Goal: Task Accomplishment & Management: Use online tool/utility

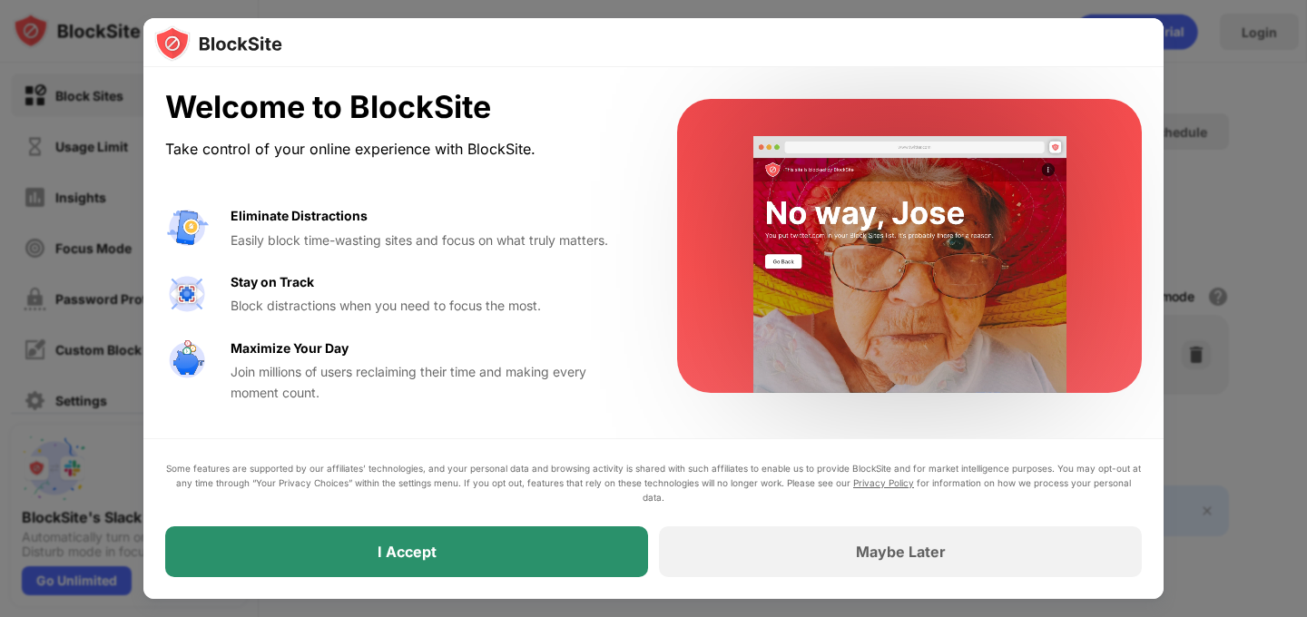
click at [501, 572] on div "I Accept" at bounding box center [406, 551] width 483 height 51
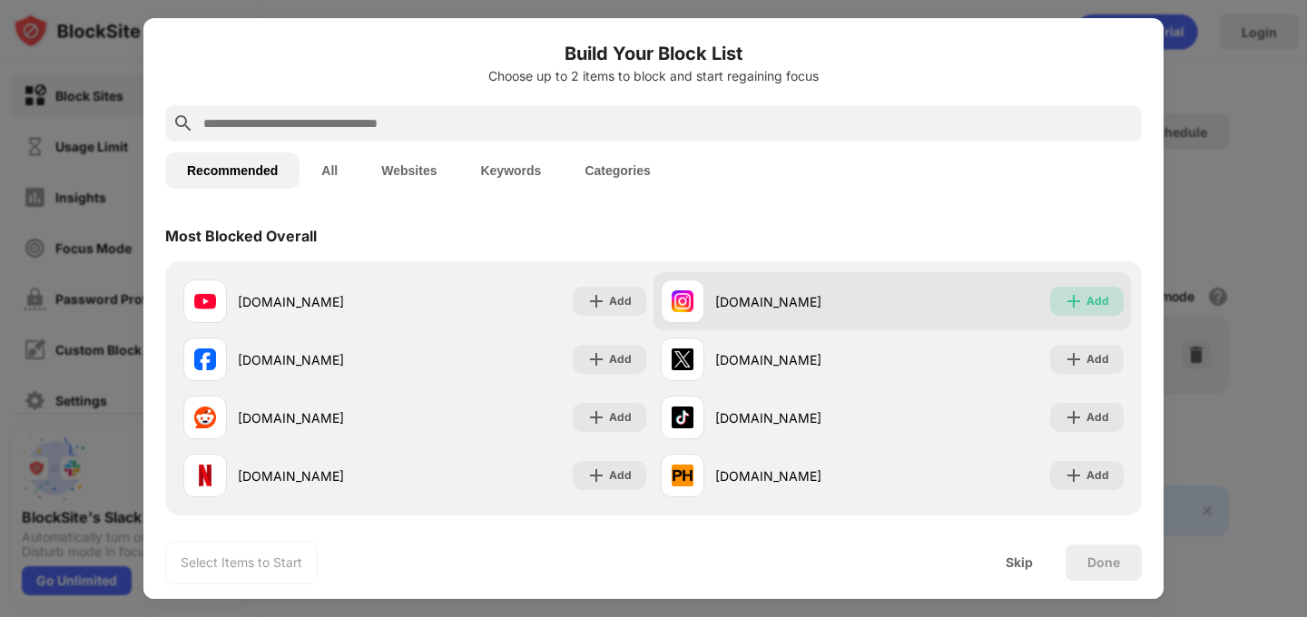
click at [1085, 299] on div "Add" at bounding box center [1087, 301] width 74 height 29
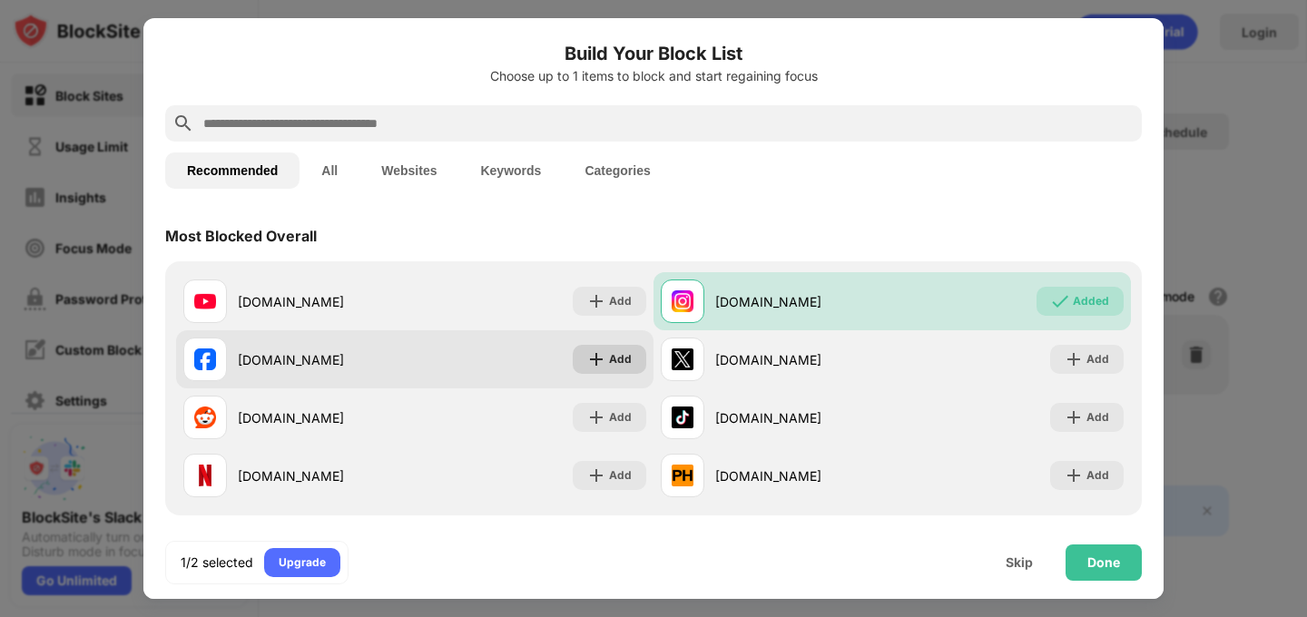
click at [604, 357] on img at bounding box center [596, 359] width 18 height 18
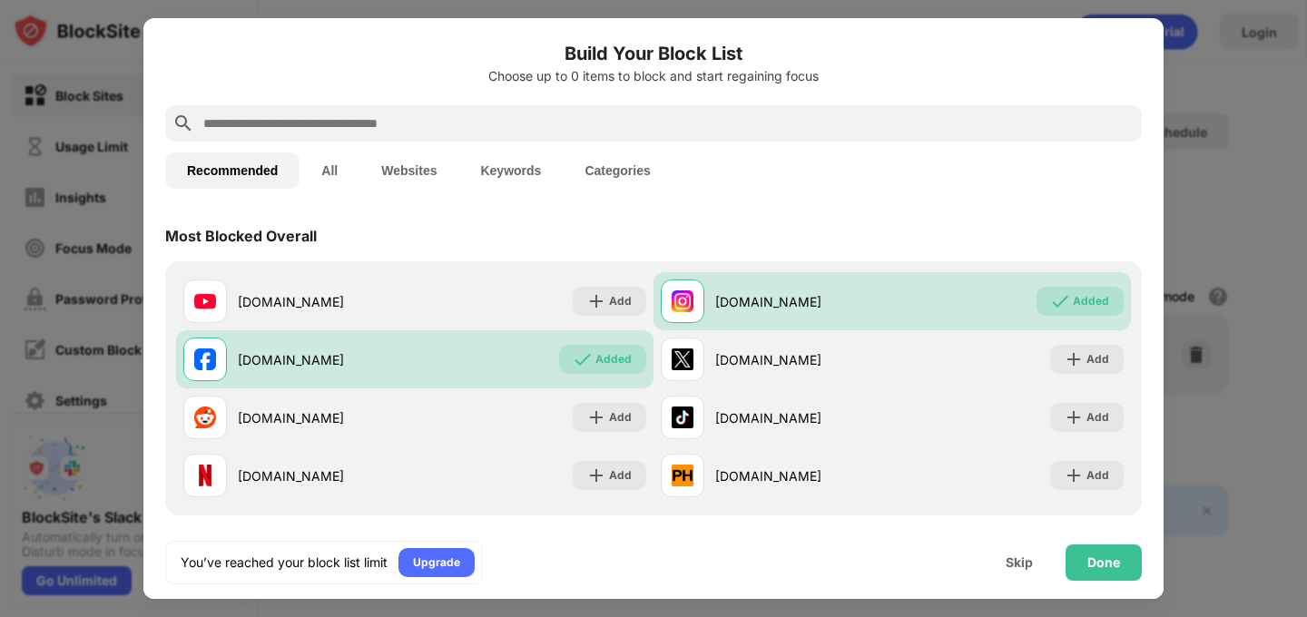
click at [390, 172] on button "Websites" at bounding box center [408, 170] width 99 height 36
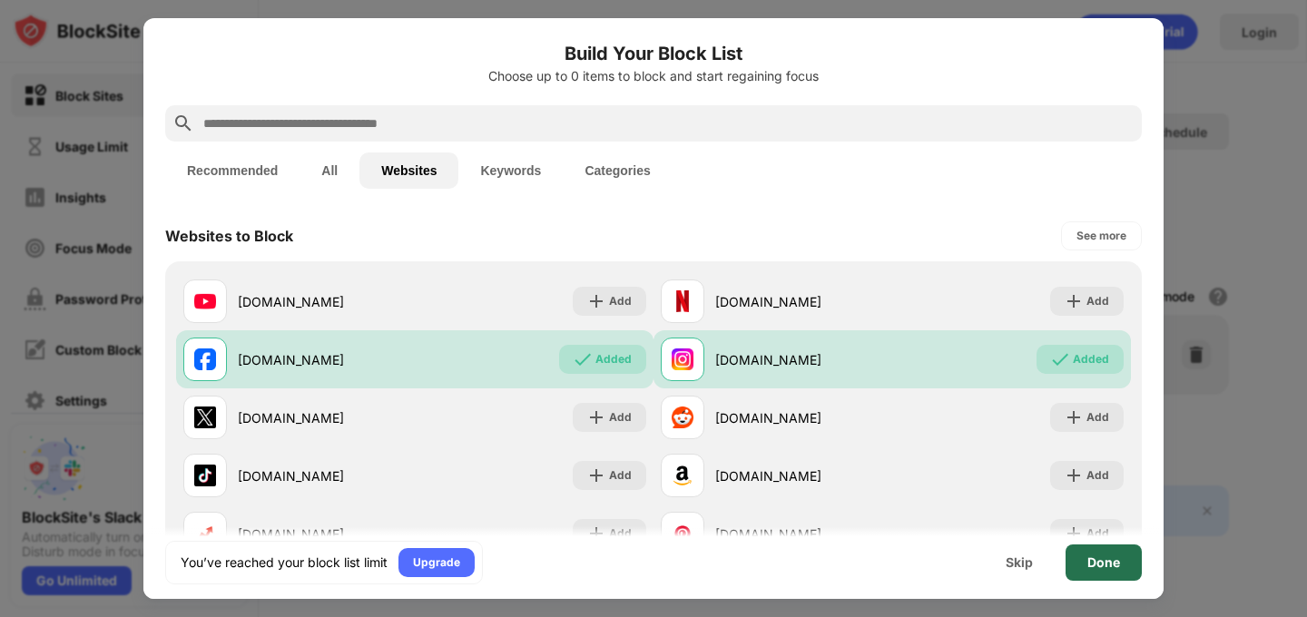
click at [1110, 573] on div "Done" at bounding box center [1103, 563] width 76 height 36
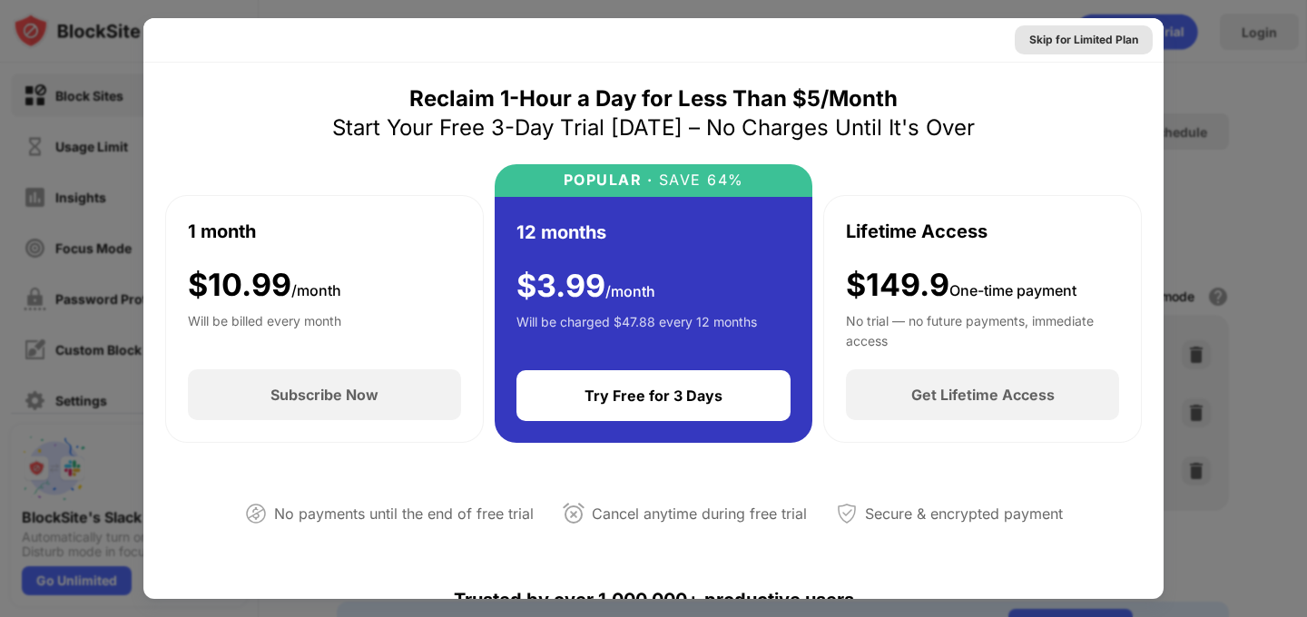
click at [1045, 45] on div "Skip for Limited Plan" at bounding box center [1083, 40] width 109 height 18
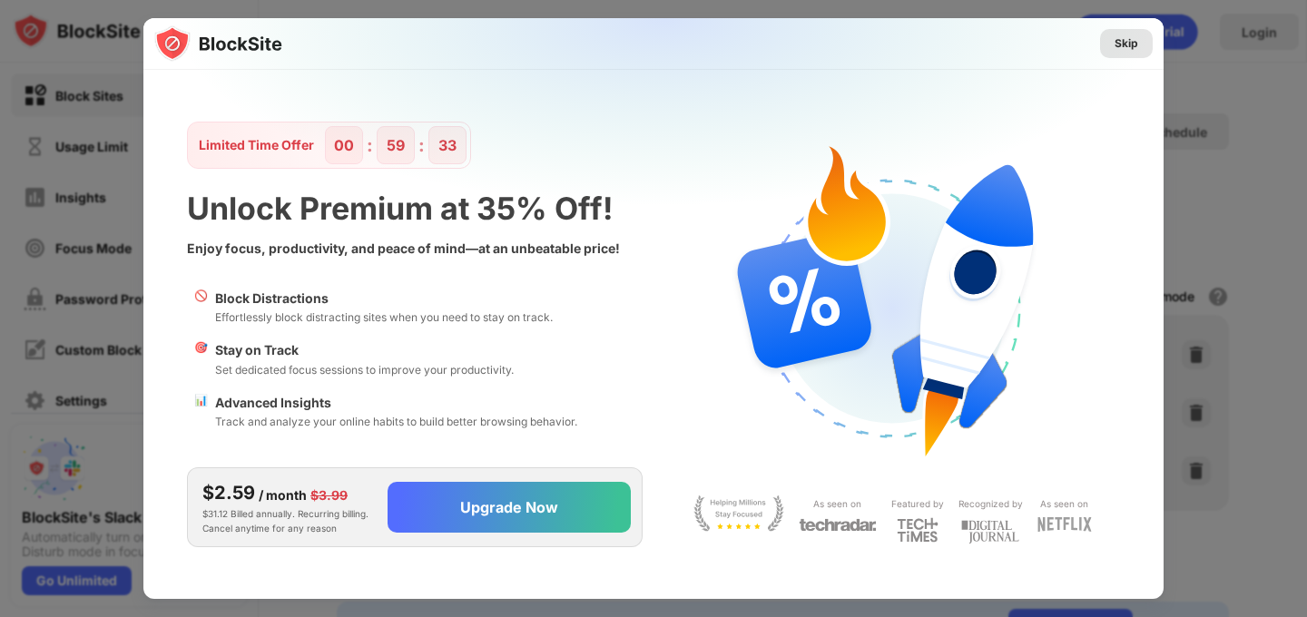
click at [1114, 44] on div "Skip" at bounding box center [1126, 43] width 24 height 18
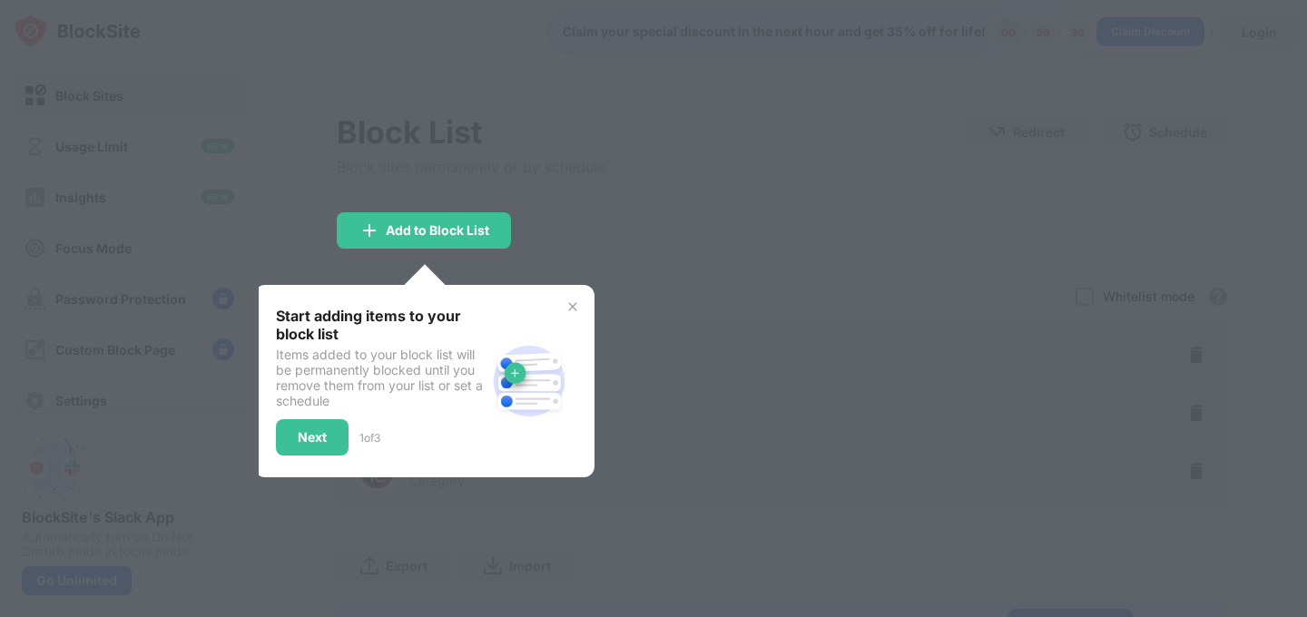
click at [572, 301] on img at bounding box center [572, 306] width 15 height 15
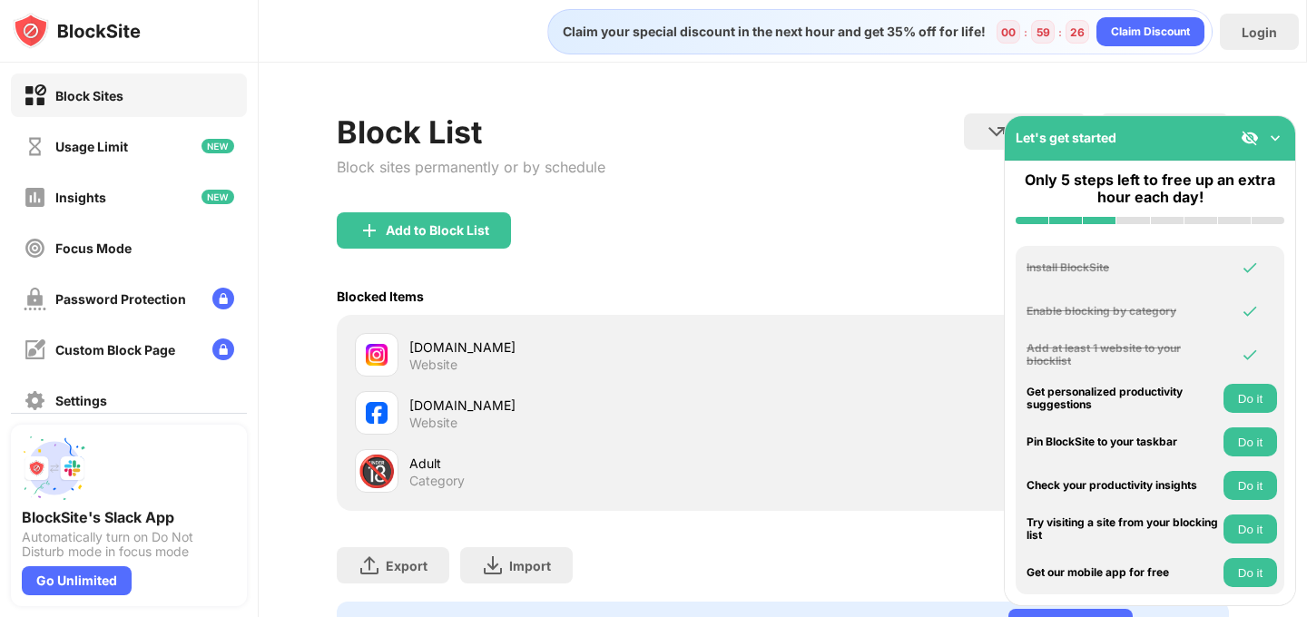
click at [1279, 136] on img at bounding box center [1275, 138] width 18 height 18
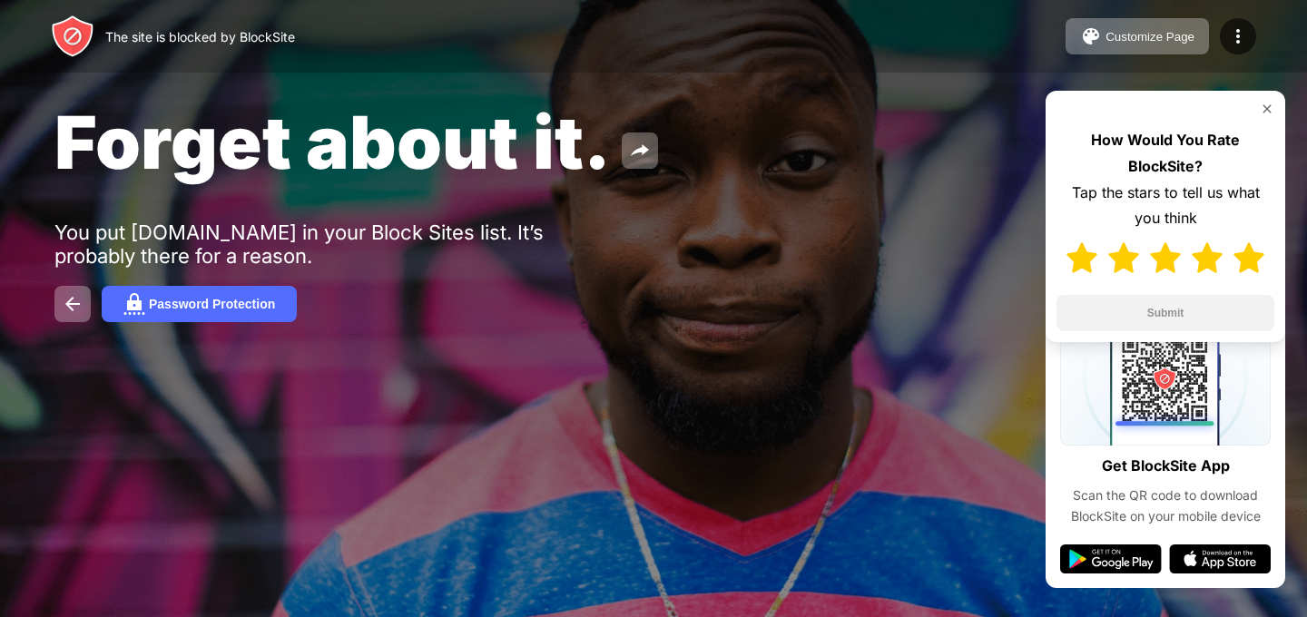
click at [1253, 264] on img at bounding box center [1248, 257] width 31 height 31
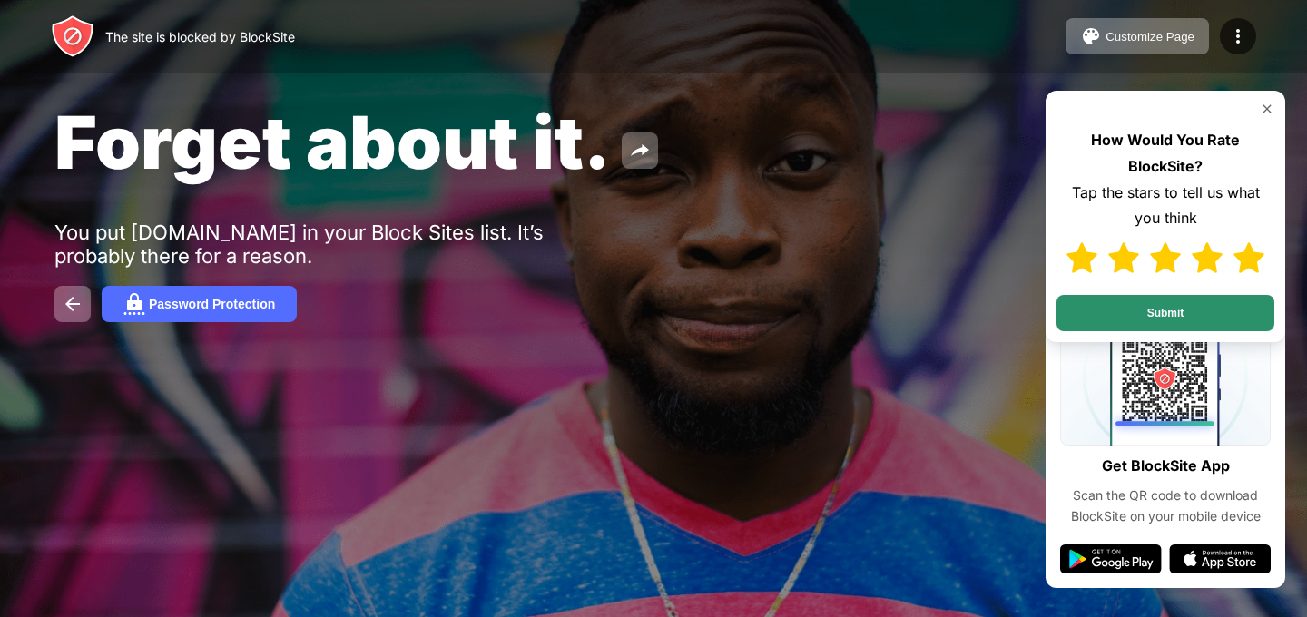
click at [1158, 311] on button "Submit" at bounding box center [1165, 313] width 218 height 36
